Goal: Task Accomplishment & Management: Use online tool/utility

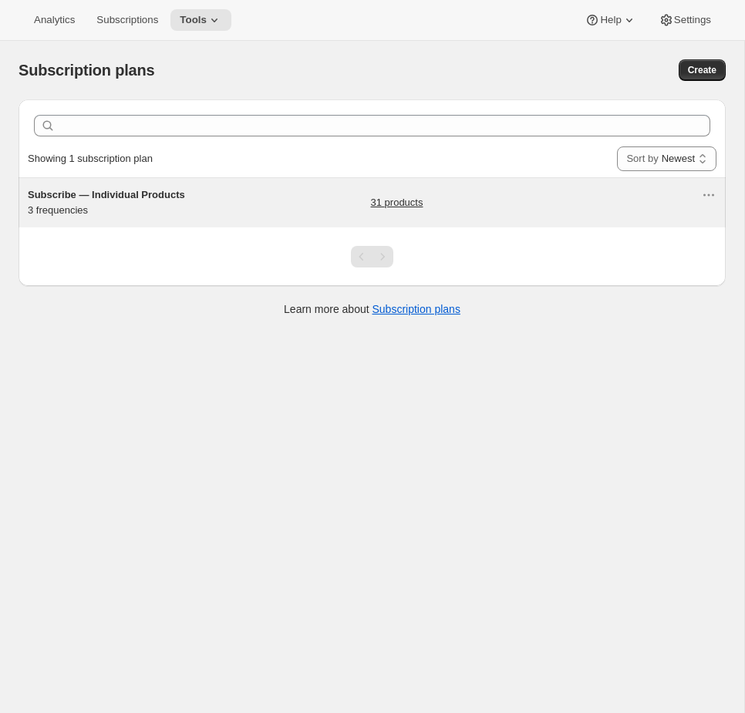
click at [179, 194] on span "Subscribe — Individual Products" at bounding box center [106, 195] width 157 height 12
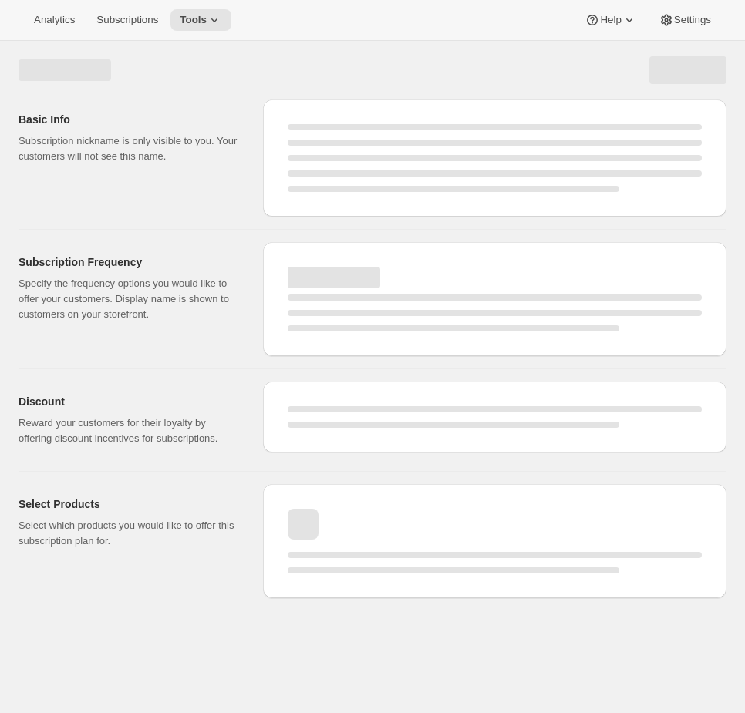
select select "WEEK"
select select "MONTH"
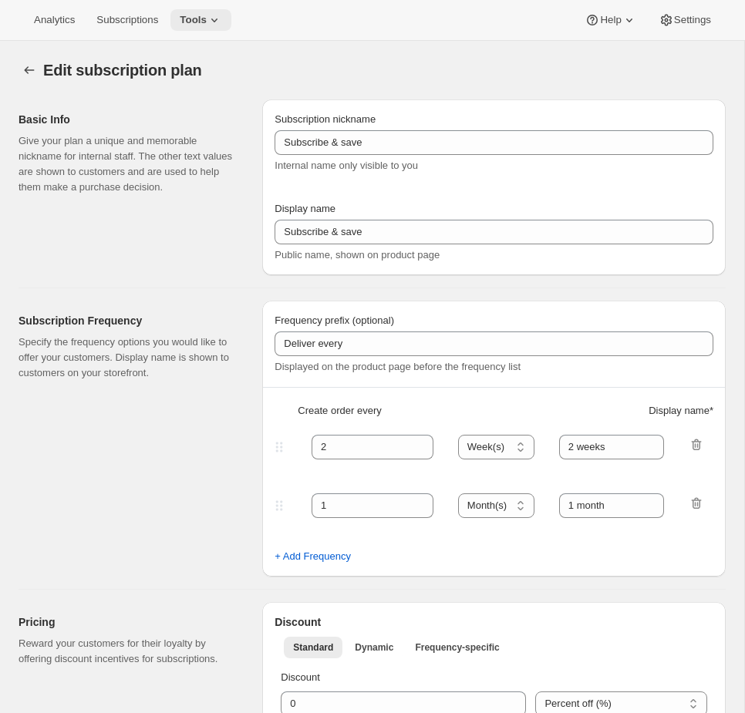
click at [231, 23] on button "Tools" at bounding box center [200, 20] width 61 height 22
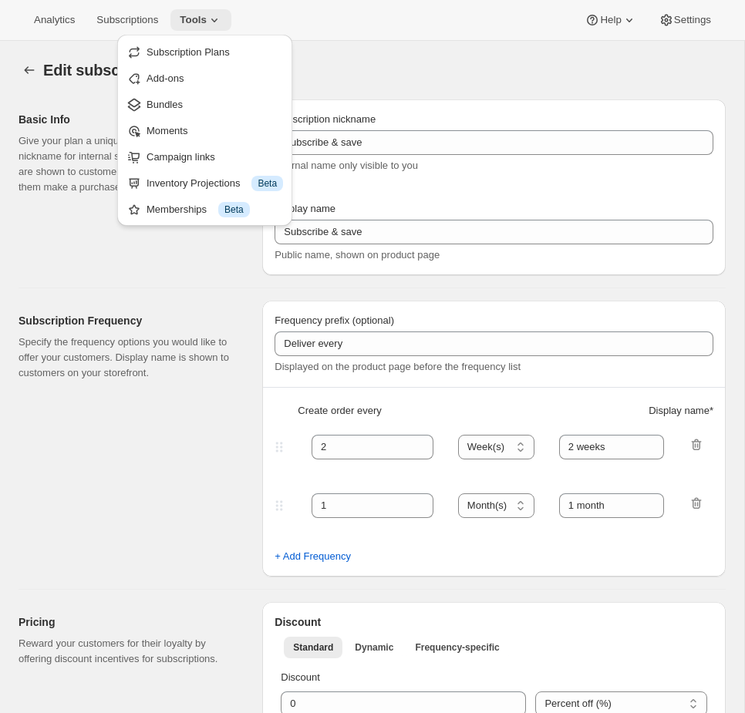
type input "Subscribe — Individual Products"
type input "Subscribe & Save"
type input "1"
select select "MONTH"
type input "1 month"
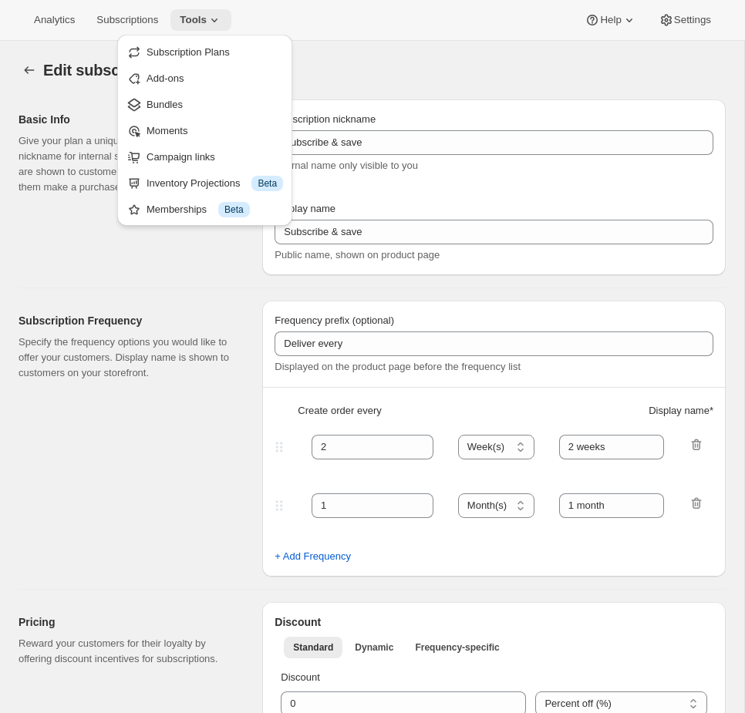
type input "2"
type input "2 month"
select select "MONTH"
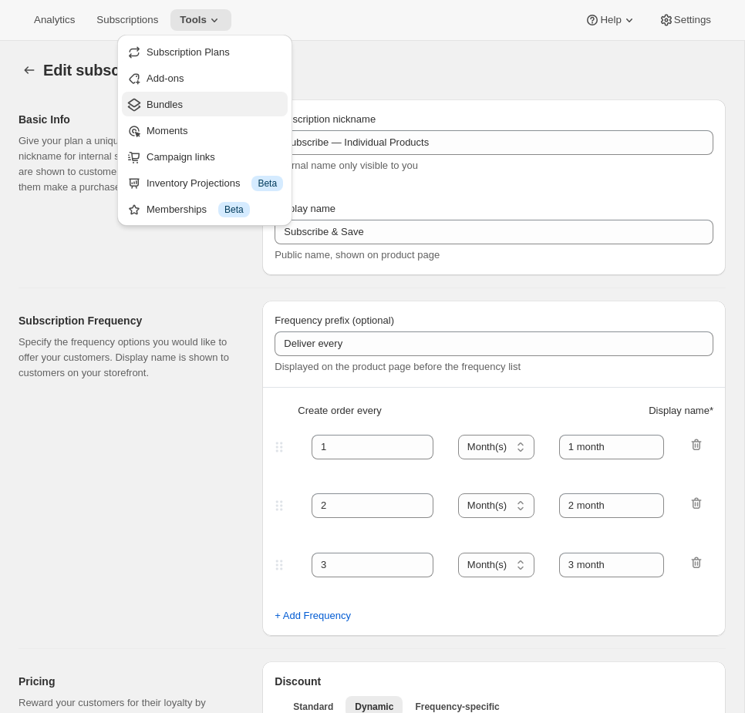
click at [183, 99] on span "Bundles" at bounding box center [165, 105] width 36 height 12
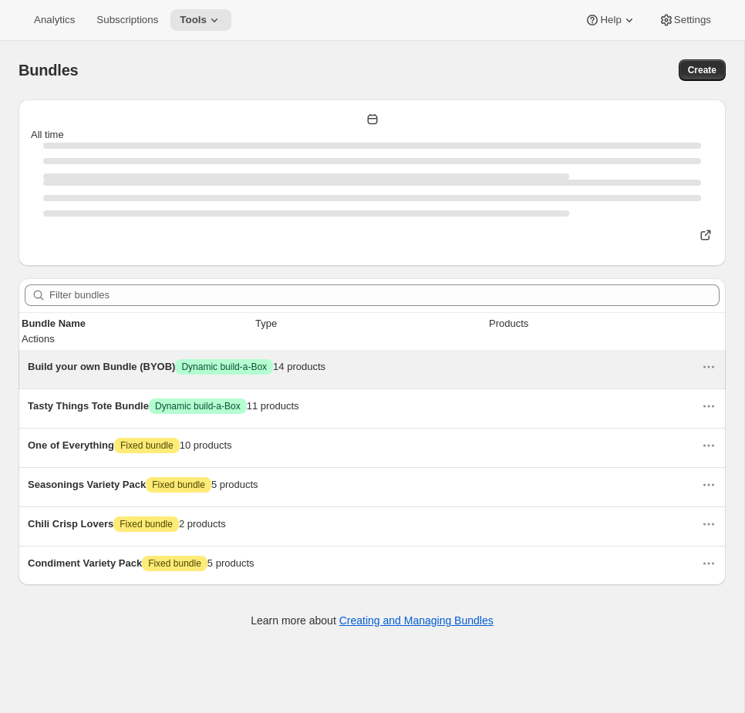
click at [407, 359] on div "Build your own Bundle (BYOB) Success Dynamic build-a-Box 14 products" at bounding box center [364, 366] width 673 height 15
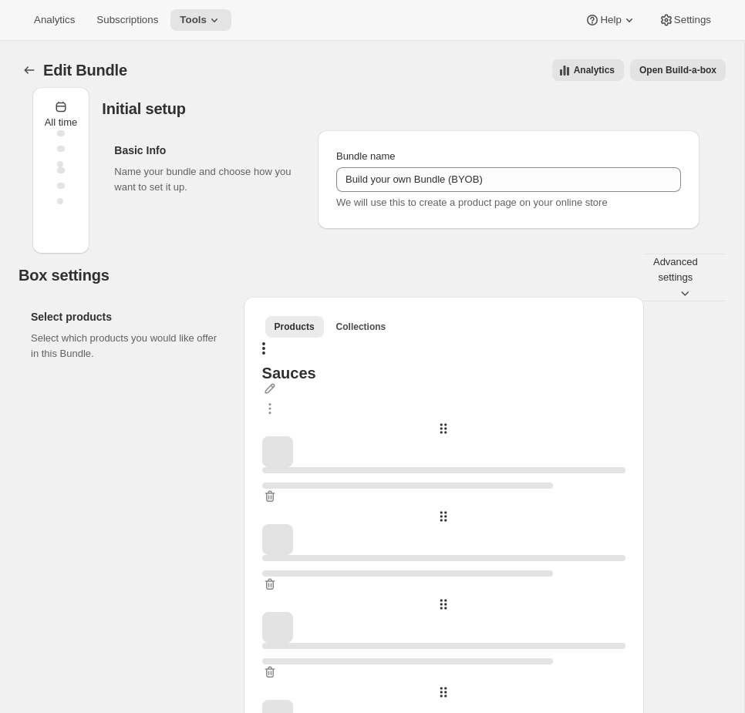
type input "Build your own Bundle (BYOB)"
click at [666, 74] on span "Open Build-a-box" at bounding box center [677, 70] width 77 height 12
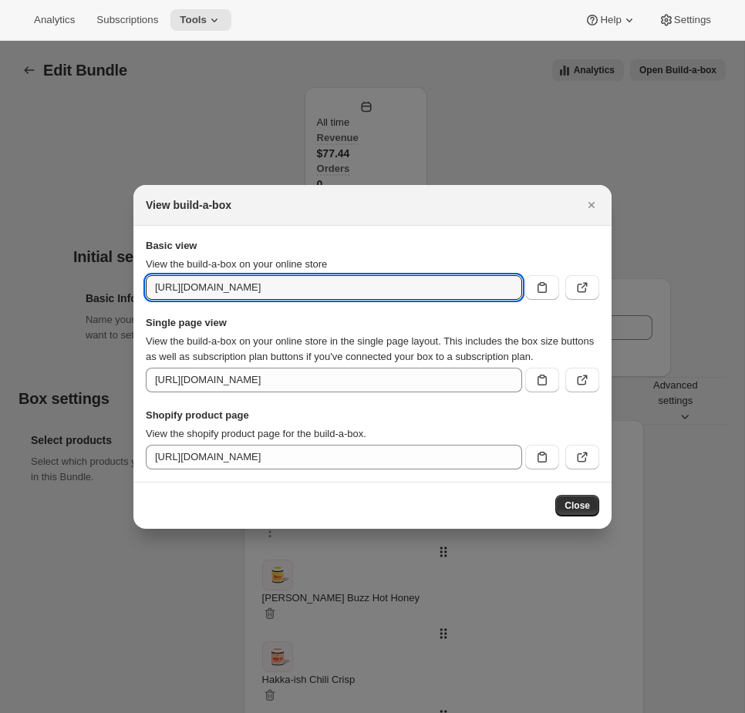
scroll to position [0, 76]
drag, startPoint x: 324, startPoint y: 273, endPoint x: 736, endPoint y: 304, distance: 412.9
